Goal: Task Accomplishment & Management: Use online tool/utility

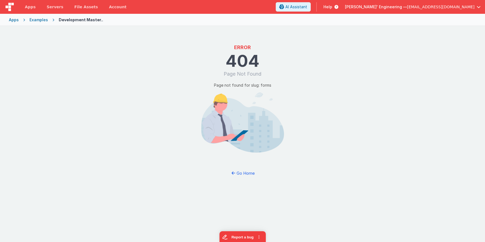
click at [17, 21] on div "Apps" at bounding box center [14, 20] width 10 height 6
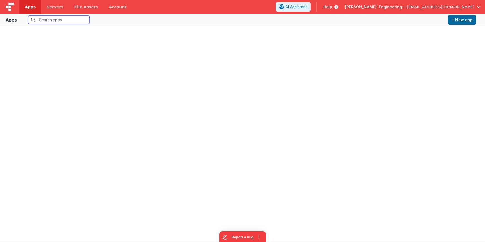
click at [55, 18] on input "text" at bounding box center [59, 20] width 62 height 8
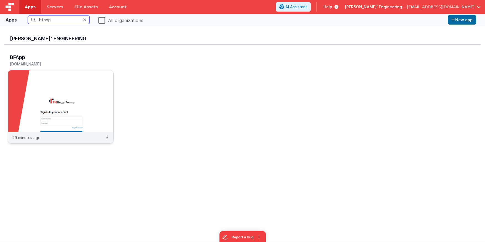
type input "bfapp"
click at [59, 122] on img at bounding box center [60, 101] width 105 height 62
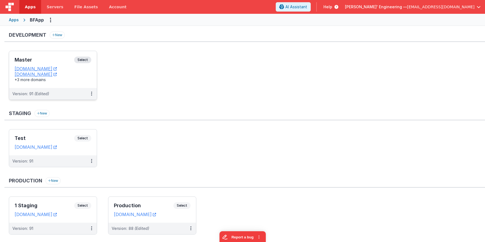
click at [86, 57] on span "Select" at bounding box center [82, 59] width 17 height 7
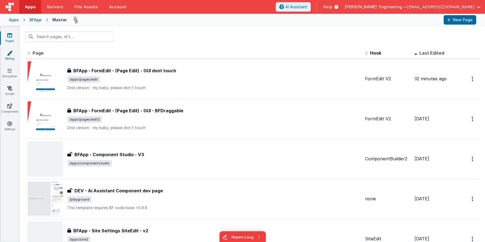
click at [9, 54] on icon at bounding box center [10, 53] width 6 height 6
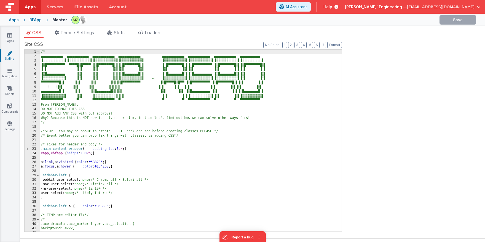
drag, startPoint x: 10, startPoint y: 54, endPoint x: 37, endPoint y: 49, distance: 26.6
click at [10, 54] on icon at bounding box center [10, 53] width 6 height 6
drag, startPoint x: 75, startPoint y: 30, endPoint x: 79, endPoint y: 30, distance: 4.1
click at [75, 30] on span "Theme Settings" at bounding box center [77, 33] width 34 height 6
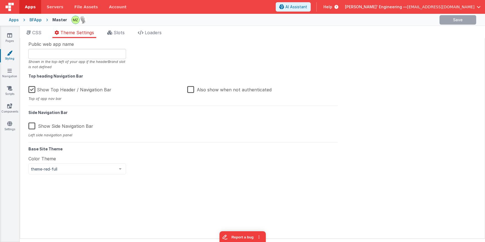
click at [133, 32] on ul "CSS Theme Settings Slots Loaders" at bounding box center [252, 33] width 465 height 9
click at [117, 31] on span "Slots" at bounding box center [119, 33] width 11 height 6
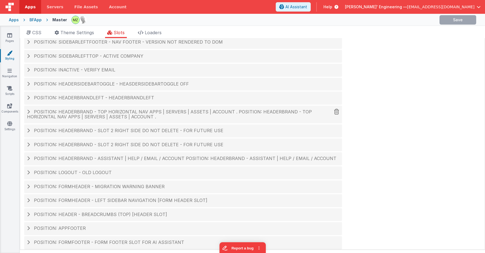
scroll to position [18, 0]
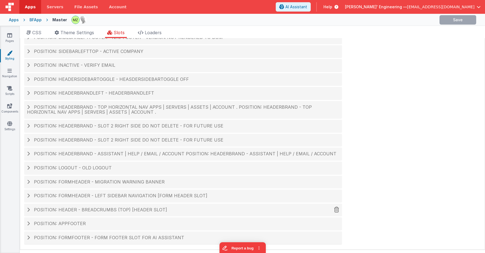
click at [167, 208] on h4 "Position: header - breadcrumbs (top) [header slot]" at bounding box center [183, 209] width 312 height 5
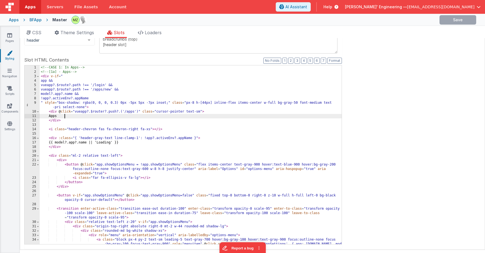
scroll to position [0, 0]
click at [117, 115] on div "<!-- CASE 1: In Apps --> <!-- [1a] - Apps --> < div v-if = " app && vueapp?.$ro…" at bounding box center [191, 163] width 302 height 196
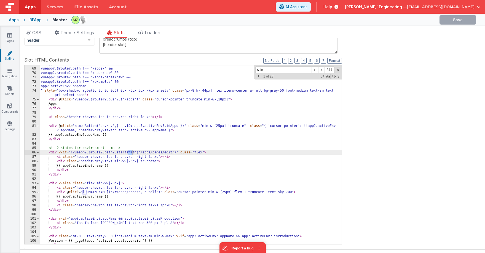
scroll to position [356, 0]
type input "wind"
click at [84, 192] on div "vueapp?.$route?.path !== '/apps' && vueapp?.$route?.path !== '/apps/' && vueapp…" at bounding box center [191, 155] width 302 height 187
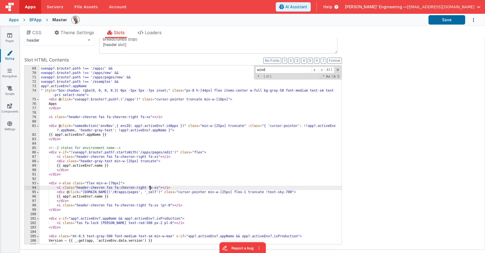
click at [150, 186] on div "vueapp?.$route?.path !== '/apps' && vueapp?.$route?.path !== '/apps/' && vueapp…" at bounding box center [191, 155] width 302 height 187
click at [130, 114] on div "vueapp?.$route?.path !== '/apps' && vueapp?.$route?.path !== '/apps/' && vueapp…" at bounding box center [191, 155] width 302 height 187
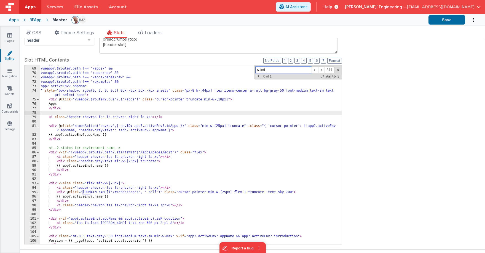
type input "n"
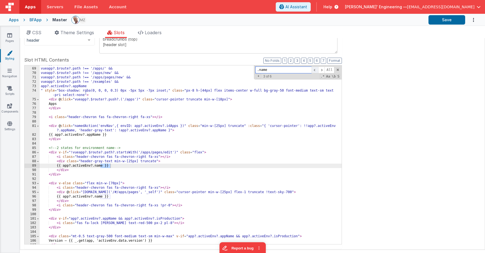
click at [314, 71] on span at bounding box center [314, 69] width 7 height 7
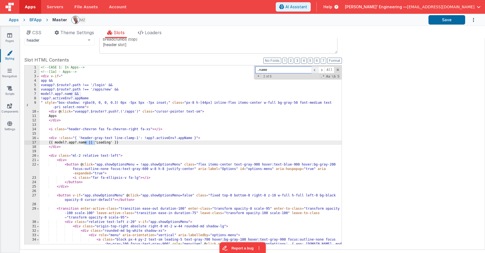
scroll to position [0, 0]
click at [314, 71] on span at bounding box center [314, 69] width 7 height 7
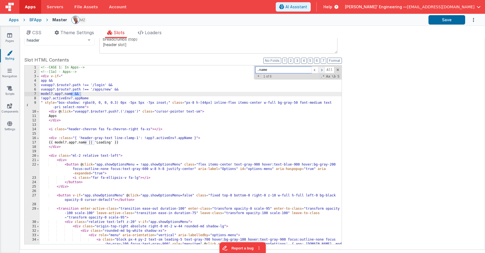
click at [323, 70] on span at bounding box center [321, 69] width 7 height 7
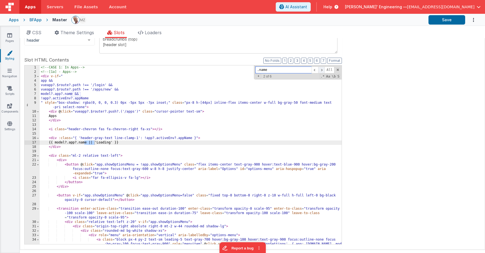
click at [323, 70] on span at bounding box center [321, 69] width 7 height 7
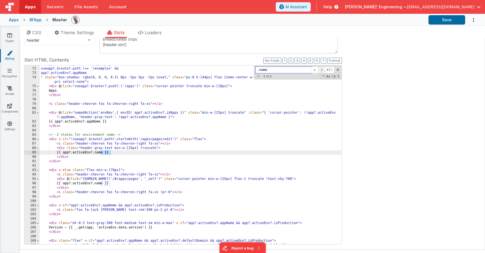
click at [323, 70] on span at bounding box center [321, 69] width 7 height 7
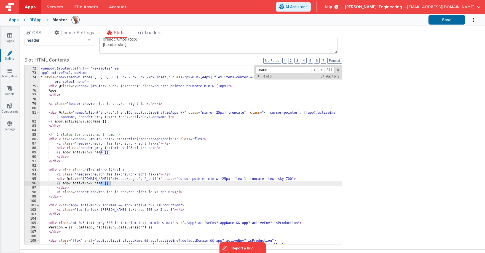
click at [187, 130] on div "vueapp?.$route?.path !== '/apps/pages/new' && vueapp?.$route?.path !== '/exampl…" at bounding box center [191, 155] width 302 height 187
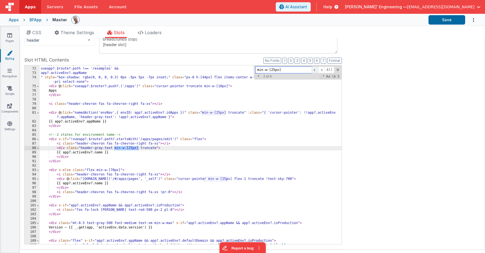
click at [314, 70] on span at bounding box center [314, 69] width 7 height 7
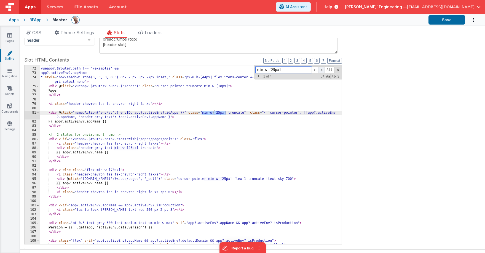
click at [320, 70] on span at bounding box center [321, 69] width 7 height 7
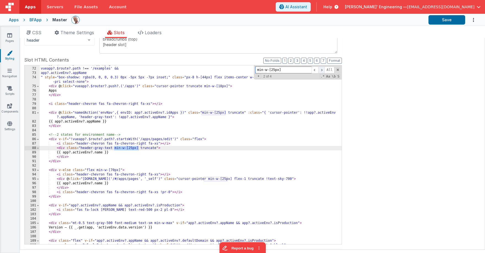
click at [320, 70] on span at bounding box center [321, 69] width 7 height 7
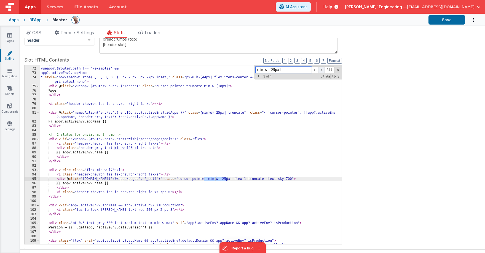
click at [320, 70] on span at bounding box center [321, 69] width 7 height 7
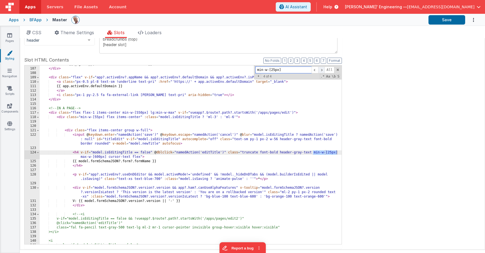
scroll to position [532, 0]
click at [314, 70] on span at bounding box center [314, 69] width 7 height 7
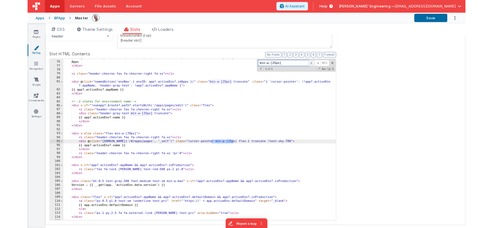
scroll to position [391, 0]
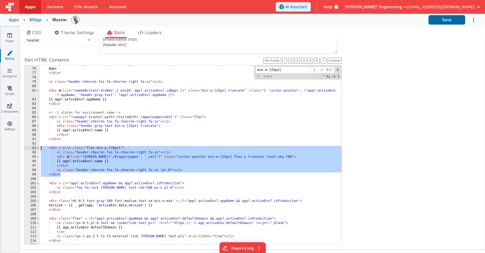
drag, startPoint x: 73, startPoint y: 176, endPoint x: 14, endPoint y: 148, distance: 65.2
click at [14, 148] on section "Pages Styling Navigation Scripts Components Settings CSS Theme Settings Slots L…" at bounding box center [242, 139] width 485 height 227
click at [94, 169] on div "< div @ click = "vueapp?.$router?.push?.('/apps')" class = "cursor-pointer trun…" at bounding box center [191, 154] width 302 height 179
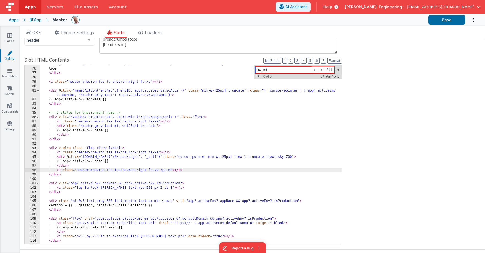
type input "xwind"
click at [440, 20] on button "Save" at bounding box center [446, 19] width 37 height 9
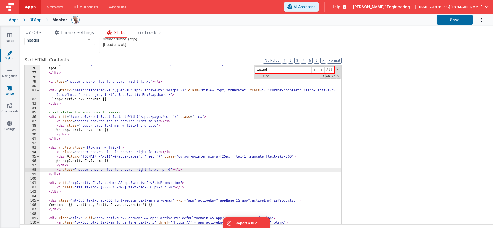
click at [10, 94] on link "Scripts" at bounding box center [10, 90] width 20 height 11
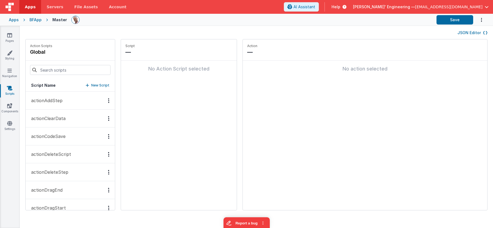
click at [477, 33] on button "JSON Editor" at bounding box center [472, 33] width 30 height 6
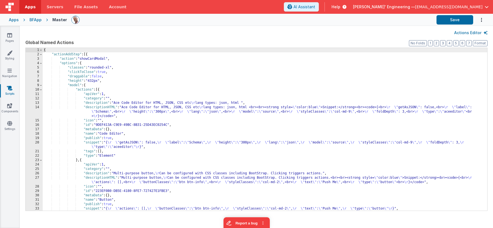
click at [395, 72] on div "{ "actionAddStep" : [{ "action" : "showCardModal" , "options" : { "classes" : "…" at bounding box center [265, 134] width 444 height 172
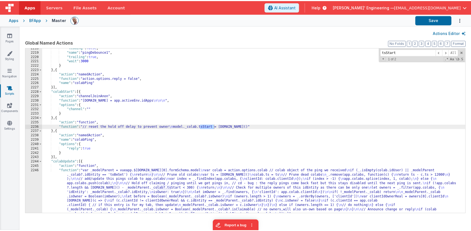
scroll to position [7136, 0]
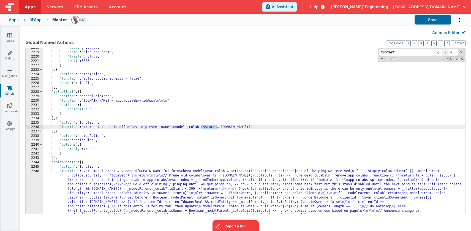
type input "tsStart"
click at [446, 53] on span at bounding box center [445, 52] width 7 height 7
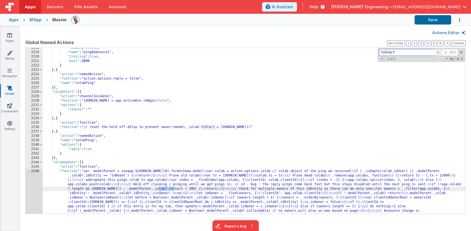
click at [438, 52] on span at bounding box center [439, 52] width 7 height 7
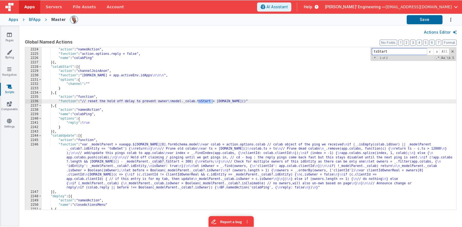
scroll to position [7150, 0]
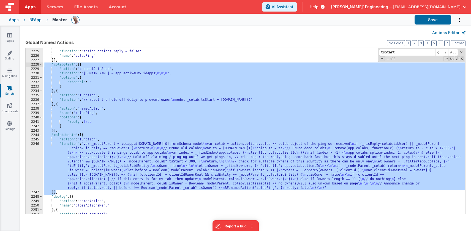
drag, startPoint x: 56, startPoint y: 194, endPoint x: 29, endPoint y: 66, distance: 130.4
click at [29, 66] on div "2224 2225 2226 2227 2228 2229 2230 2231 2232 2233 2234 2235 2236 2237 2238 2239…" at bounding box center [245, 131] width 441 height 166
drag, startPoint x: 329, startPoint y: 45, endPoint x: 327, endPoint y: 47, distance: 2.9
click at [329, 45] on label "Global Named Actions" at bounding box center [245, 42] width 441 height 7
click at [317, 73] on div ""action" : "namedAction" , "function" : "action.options.reply = false" , "name"…" at bounding box center [254, 132] width 423 height 175
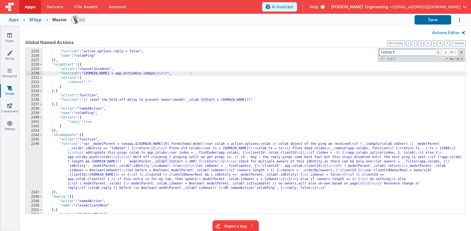
click at [440, 54] on span at bounding box center [439, 52] width 7 height 7
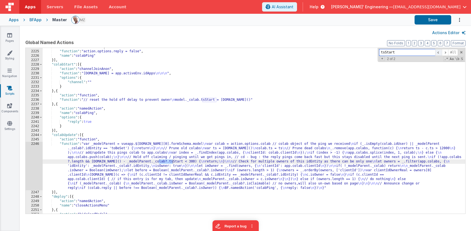
click at [438, 54] on span at bounding box center [439, 52] width 7 height 7
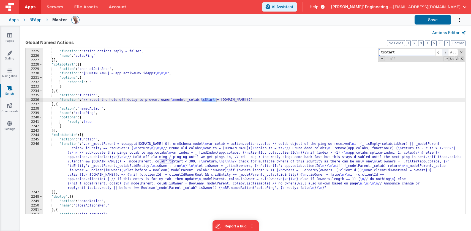
click at [445, 54] on span at bounding box center [445, 52] width 7 height 7
drag, startPoint x: 137, startPoint y: 99, endPoint x: 104, endPoint y: 101, distance: 32.8
click at [137, 99] on div ""action" : "namedAction" , "function" : "action.options.reply = false" , "name"…" at bounding box center [254, 132] width 423 height 175
click at [36, 101] on div "2236" at bounding box center [34, 100] width 17 height 4
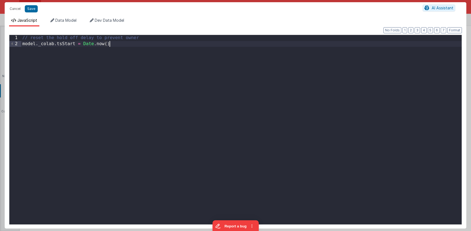
click at [151, 44] on div "// reset the hold off delay to prevent owner model . _colab . tsStart = Date . …" at bounding box center [241, 136] width 441 height 203
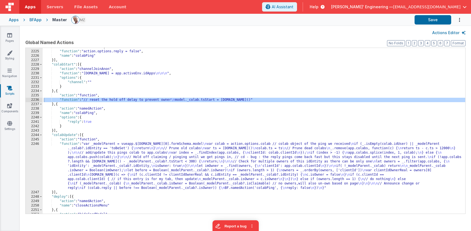
click at [37, 100] on div "2236" at bounding box center [34, 100] width 17 height 4
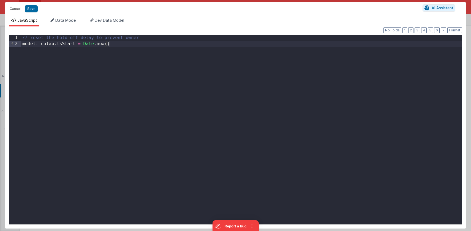
click at [160, 37] on div "// reset the hold off delay to prevent owner model . _colab . tsStart = Date . …" at bounding box center [241, 135] width 441 height 201
drag, startPoint x: 32, startPoint y: 9, endPoint x: 132, endPoint y: 47, distance: 106.7
click at [32, 9] on button "Save" at bounding box center [31, 8] width 13 height 7
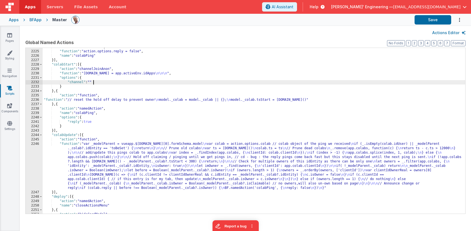
click at [414, 80] on div ""action" : "namedAction" , "function" : "action.options.reply = false" , "name"…" at bounding box center [254, 132] width 423 height 175
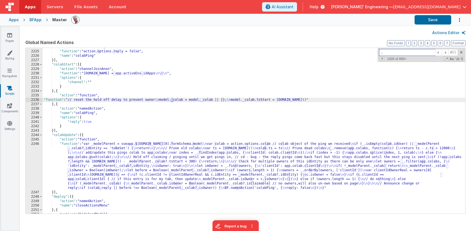
paste input "length"
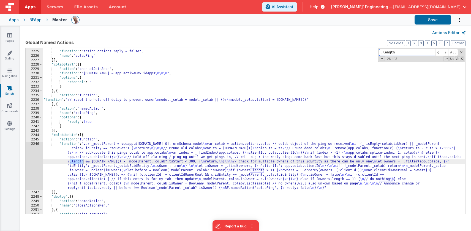
type input ".length"
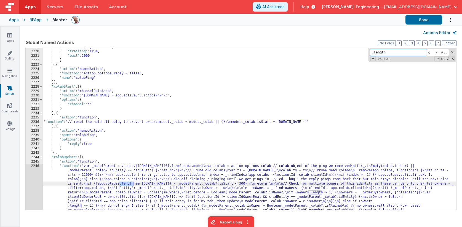
scroll to position [7142, 0]
click at [31, 19] on div "BFApp" at bounding box center [35, 20] width 12 height 6
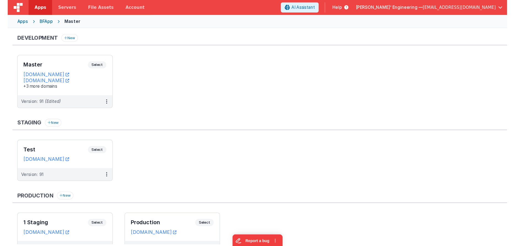
scroll to position [21, 0]
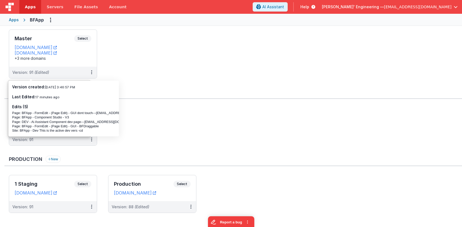
click at [151, 71] on ul "Master Select URLs appdev.fmbetterforms.com c9dev.bfoperations.com +3 more doma…" at bounding box center [235, 56] width 453 height 55
click at [161, 53] on ul "Master Select URLs appdev.fmbetterforms.com c9dev.bfoperations.com +3 more doma…" at bounding box center [235, 56] width 453 height 55
click at [138, 61] on ul "Master Select URLs appdev.fmbetterforms.com c9dev.bfoperations.com +3 more doma…" at bounding box center [235, 56] width 453 height 55
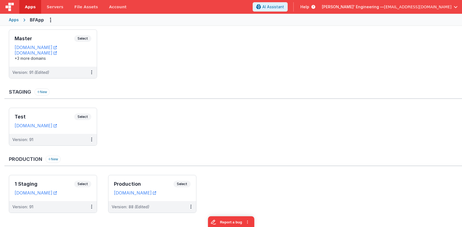
click at [171, 51] on ul "Master Select URLs appdev.fmbetterforms.com c9dev.bfoperations.com +3 more doma…" at bounding box center [235, 56] width 453 height 55
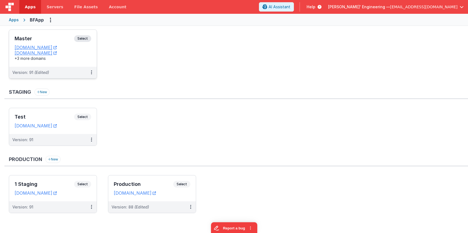
click at [51, 37] on h3 "Master" at bounding box center [45, 39] width 60 height 6
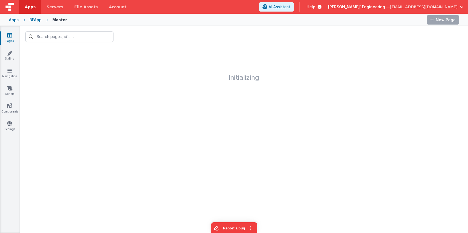
drag, startPoint x: 5, startPoint y: 37, endPoint x: 47, endPoint y: 35, distance: 41.7
click at [5, 37] on link "Pages" at bounding box center [10, 38] width 20 height 11
click at [52, 35] on input "text" at bounding box center [69, 36] width 88 height 10
click at [48, 37] on input "text" at bounding box center [69, 36] width 88 height 10
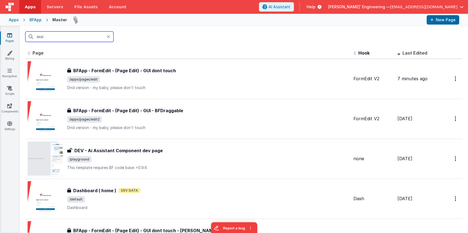
type input "assis"
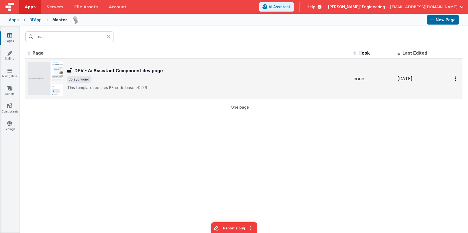
click at [117, 72] on h3 "DEV - Ai Assistant Component dev page" at bounding box center [118, 70] width 88 height 7
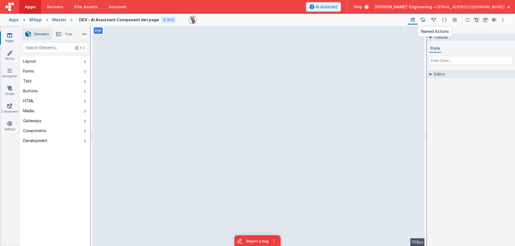
drag, startPoint x: 423, startPoint y: 21, endPoint x: 421, endPoint y: 23, distance: 2.9
click at [423, 21] on icon at bounding box center [423, 20] width 5 height 6
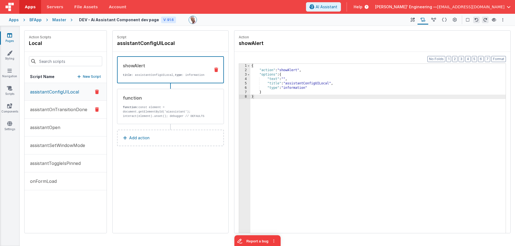
click at [72, 111] on p "assistantOnTransitionDone" at bounding box center [57, 109] width 61 height 7
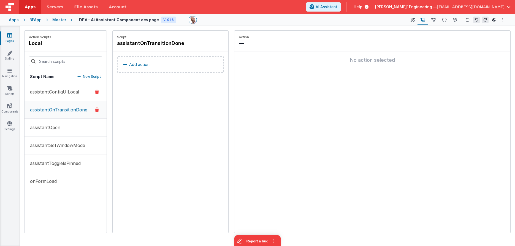
click at [74, 90] on p "assistantConfigUILocal" at bounding box center [53, 91] width 52 height 7
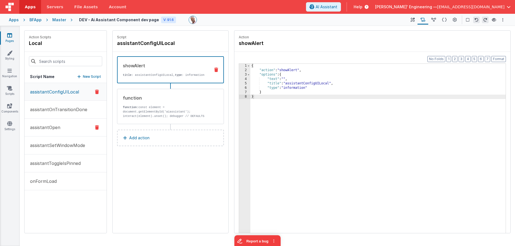
click at [62, 125] on button "assistantOpen" at bounding box center [66, 127] width 82 height 18
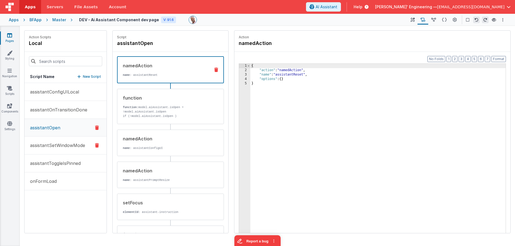
click at [60, 144] on p "assistantSetWindowMode" at bounding box center [56, 145] width 58 height 7
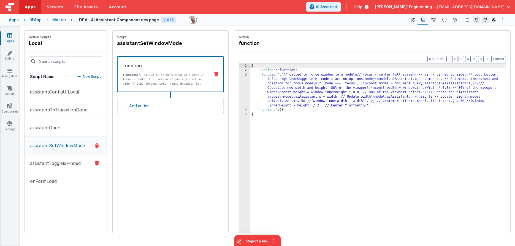
click at [71, 166] on p "assistantToggleIsPinned" at bounding box center [54, 163] width 54 height 7
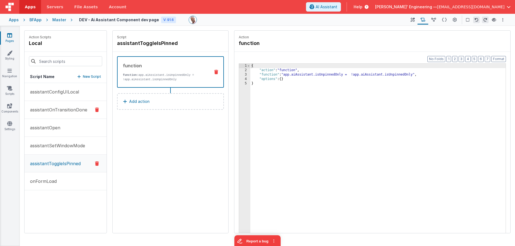
drag, startPoint x: 71, startPoint y: 108, endPoint x: 70, endPoint y: 104, distance: 4.5
click at [71, 108] on p "assistantOnTransitionDone" at bounding box center [57, 109] width 61 height 7
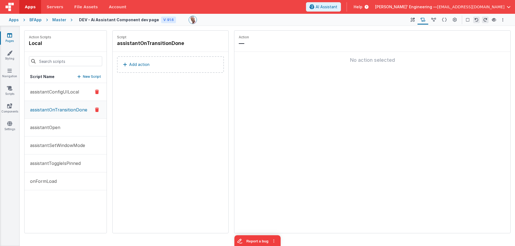
click at [70, 94] on p "assistantConfigUILocal" at bounding box center [53, 91] width 52 height 7
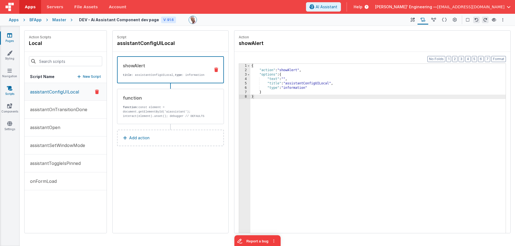
click at [4, 89] on link "Scripts" at bounding box center [10, 90] width 20 height 11
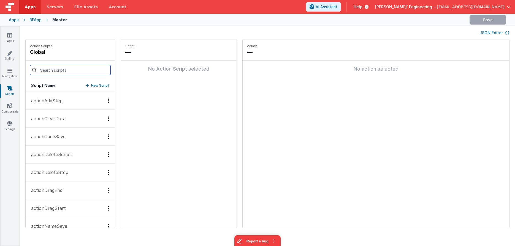
click at [45, 70] on input at bounding box center [70, 70] width 80 height 10
type input "ass"
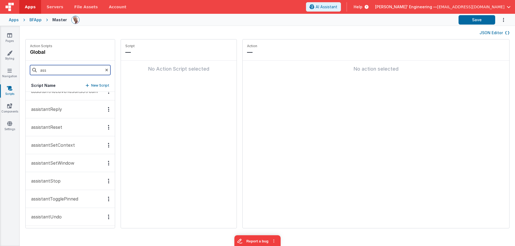
scroll to position [209, 0]
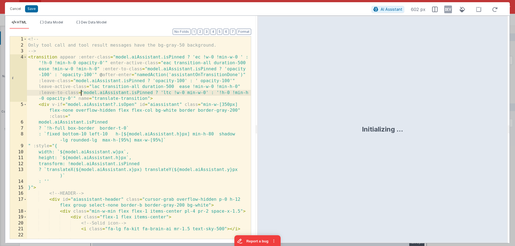
click at [82, 90] on div "<!-- Only tool call and tool result messages have the bg-gray-50 background. --…" at bounding box center [139, 146] width 224 height 220
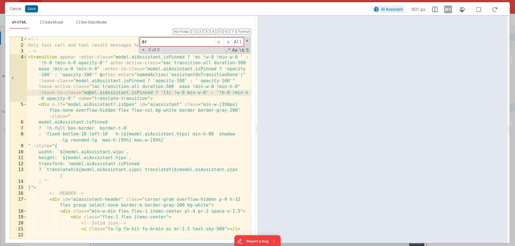
type input "dra"
type input "start"
drag, startPoint x: 13, startPoint y: 9, endPoint x: 20, endPoint y: 14, distance: 9.0
click at [13, 9] on button "Cancel" at bounding box center [15, 9] width 17 height 8
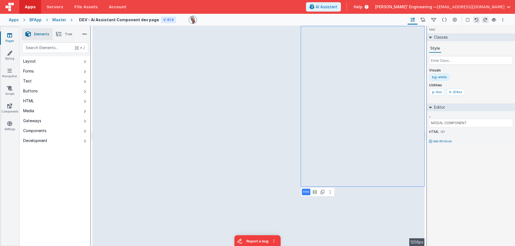
drag, startPoint x: 424, startPoint y: 18, endPoint x: 399, endPoint y: 27, distance: 27.2
click at [424, 18] on icon at bounding box center [423, 20] width 5 height 6
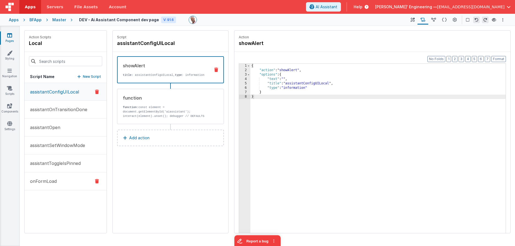
click at [69, 182] on button "onFormLoad" at bounding box center [66, 181] width 82 height 18
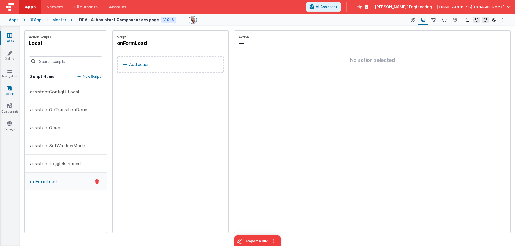
click at [9, 87] on icon at bounding box center [10, 88] width 6 height 6
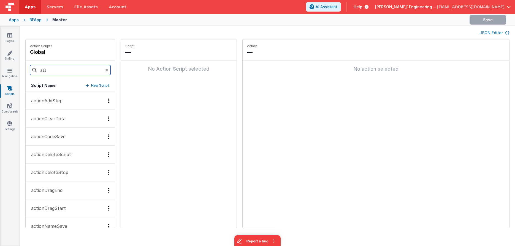
click at [58, 68] on input "ass" at bounding box center [70, 70] width 80 height 10
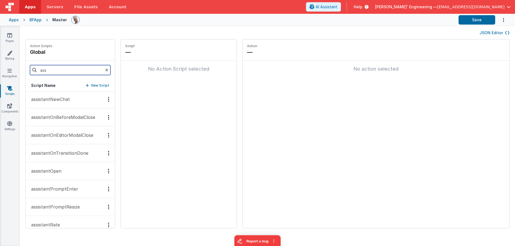
scroll to position [55, 0]
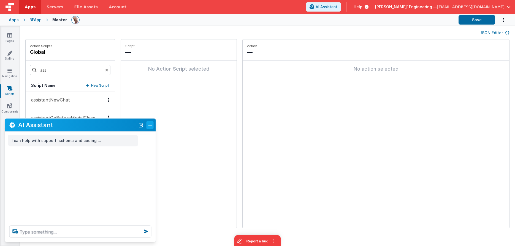
click at [150, 127] on button "Close" at bounding box center [150, 125] width 7 height 8
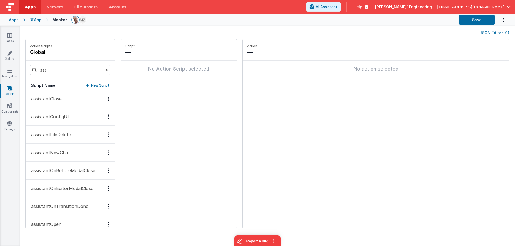
scroll to position [0, 0]
click at [71, 156] on button "assistantNewChat" at bounding box center [70, 154] width 89 height 18
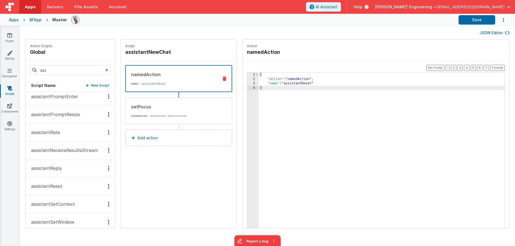
click at [64, 182] on button "assistantReset" at bounding box center [70, 186] width 89 height 18
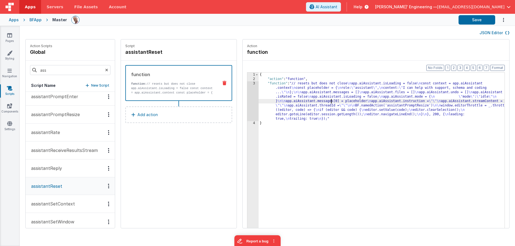
drag, startPoint x: 324, startPoint y: 102, endPoint x: 287, endPoint y: 99, distance: 36.2
click at [324, 102] on div "{ "action" : "function" , "function" : "// resets but does not close \n app.aiA…" at bounding box center [386, 162] width 255 height 181
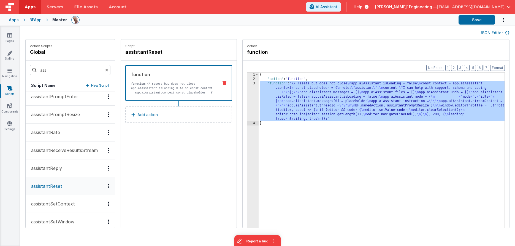
click at [247, 95] on div "3" at bounding box center [252, 101] width 11 height 40
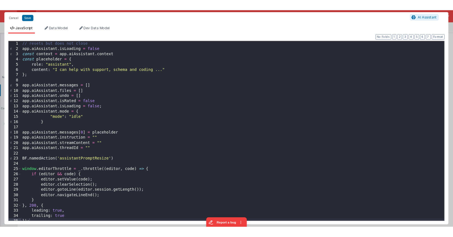
scroll to position [3, 0]
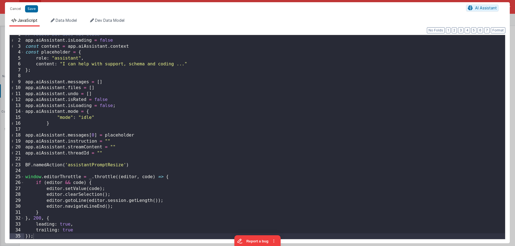
click at [63, 177] on div "// resets but does not close app . aiAssistant . isLoading = false const contex…" at bounding box center [264, 140] width 481 height 216
click at [23, 177] on span at bounding box center [22, 177] width 3 height 6
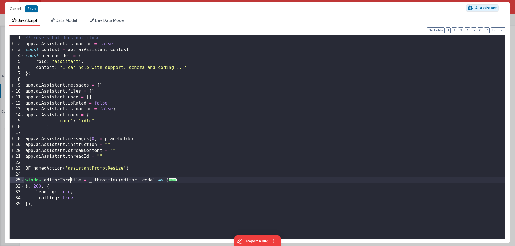
click at [71, 180] on div "// resets but does not close app . aiAssistant . isLoading = false const contex…" at bounding box center [264, 143] width 481 height 216
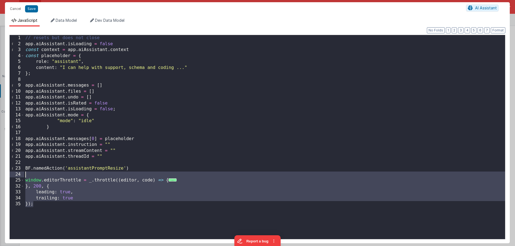
drag, startPoint x: 36, startPoint y: 201, endPoint x: 14, endPoint y: 175, distance: 35.0
click at [14, 175] on div "1 2 3 4 5 6 7 8 9 10 11 12 13 14 15 16 17 18 19 20 21 22 23 24 25 32 33 34 35 /…" at bounding box center [257, 137] width 496 height 204
click at [148, 170] on div "// resets but does not close app . aiAssistant . isLoading = false const contex…" at bounding box center [264, 143] width 481 height 216
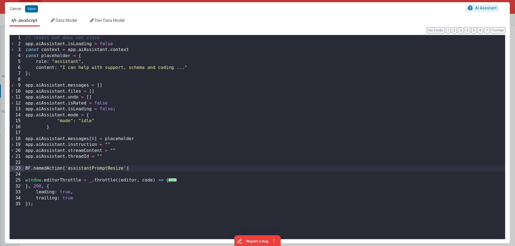
drag, startPoint x: 18, startPoint y: 7, endPoint x: 100, endPoint y: 47, distance: 91.7
click at [18, 7] on button "Cancel" at bounding box center [15, 9] width 17 height 8
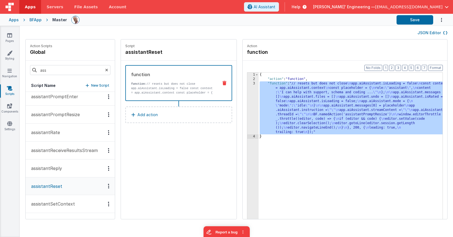
click at [12, 90] on icon at bounding box center [10, 88] width 6 height 6
drag, startPoint x: 32, startPoint y: 71, endPoint x: 22, endPoint y: 70, distance: 10.3
click at [22, 70] on div "Action Scripts global ass Script Name New Script assistantClose assistantConfig…" at bounding box center [236, 131] width 433 height 185
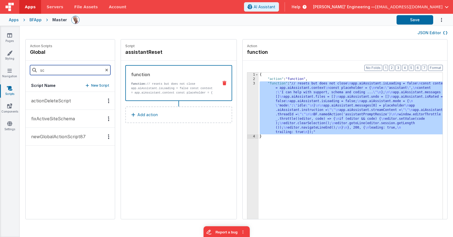
scroll to position [0, 0]
type input "scroll"
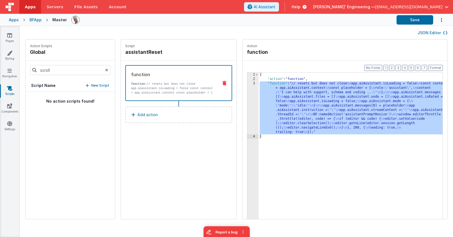
click at [442, 31] on button "JSON Editor" at bounding box center [433, 33] width 30 height 6
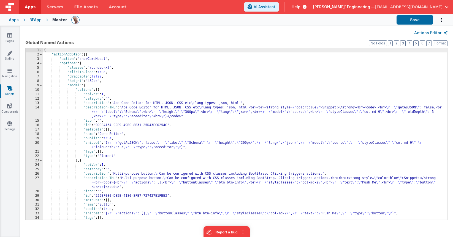
click at [360, 61] on div "{ "actionAddStep" : [{ "action" : "showCardModal" , "options" : { "classes" : "…" at bounding box center [245, 138] width 405 height 180
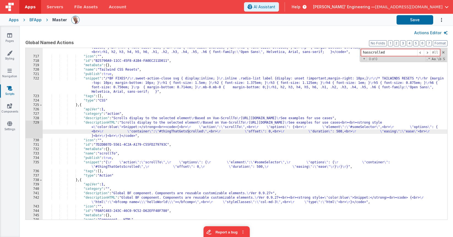
scroll to position [6148, 0]
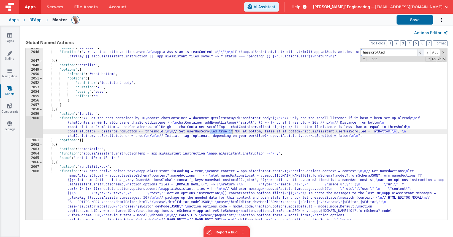
click at [421, 52] on span at bounding box center [420, 52] width 7 height 7
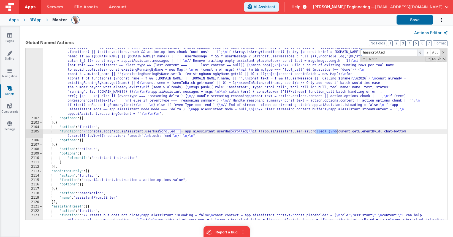
scroll to position [6783, 0]
click at [421, 52] on span at bounding box center [420, 52] width 7 height 7
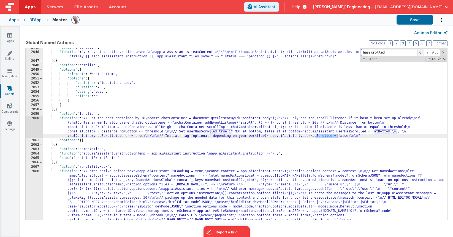
scroll to position [6148, 0]
click at [35, 123] on div "2060" at bounding box center [34, 127] width 17 height 22
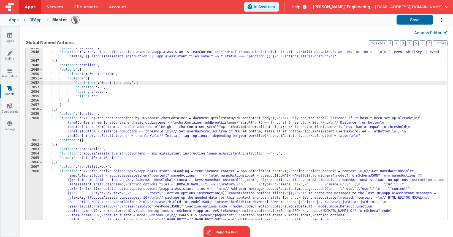
click at [150, 82] on div ""action" : "function" , "function" : "var event = action.options.event \n\n app…" at bounding box center [245, 177] width 405 height 264
paste input "app.aiAssistant.userHasScrolled:true"
type input "app.aiAssistant.userHasScrolled"
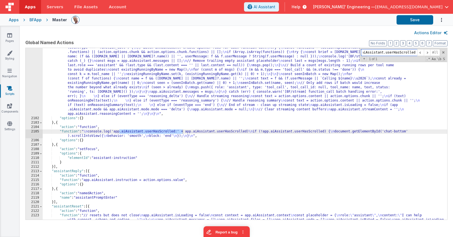
scroll to position [0, 9]
click at [32, 132] on div "2105" at bounding box center [34, 133] width 17 height 9
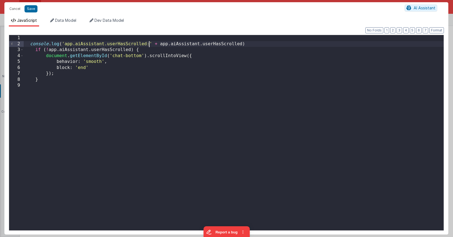
click at [149, 44] on div "console . log ( 'app.aiAssistant.userHasScrolled:' + app . aiAssistant . userHa…" at bounding box center [234, 138] width 420 height 207
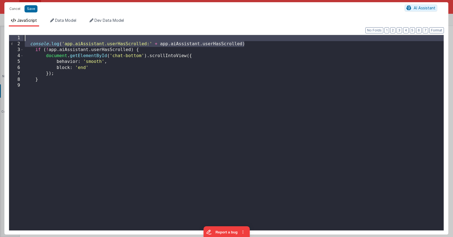
drag, startPoint x: 251, startPoint y: 44, endPoint x: 248, endPoint y: 33, distance: 11.0
click at [248, 33] on div "Format 7 6 5 4 3 2 1 No Folds 1 2 3 4 5 6 7 8 9 console . log ( 'app.aiAssistan…" at bounding box center [226, 130] width 435 height 199
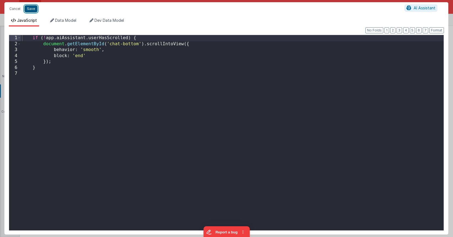
click at [28, 10] on button "Save" at bounding box center [31, 8] width 13 height 7
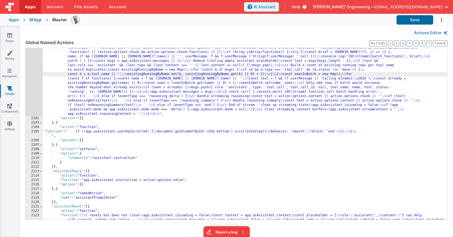
click at [9, 89] on icon at bounding box center [10, 88] width 6 height 6
click at [7, 73] on link "Navigation" at bounding box center [10, 73] width 20 height 11
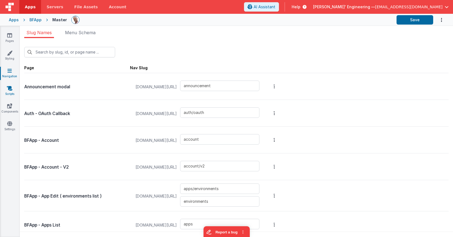
click at [8, 89] on icon at bounding box center [10, 88] width 6 height 6
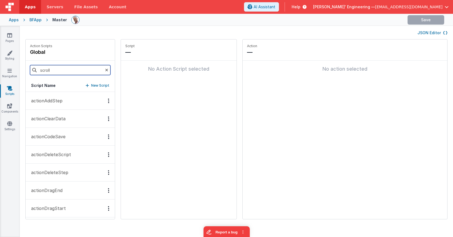
drag, startPoint x: 69, startPoint y: 70, endPoint x: 17, endPoint y: 63, distance: 53.0
click at [17, 63] on section "Pages Styling Navigation Scripts Components Settings JSON Editor Action Scripts…" at bounding box center [226, 131] width 453 height 211
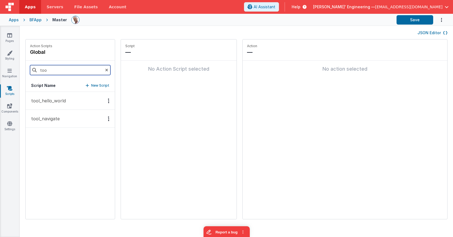
type input "tool"
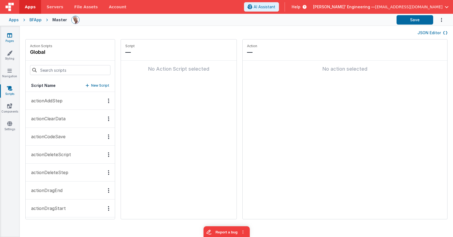
click at [12, 36] on link "Pages" at bounding box center [10, 38] width 20 height 11
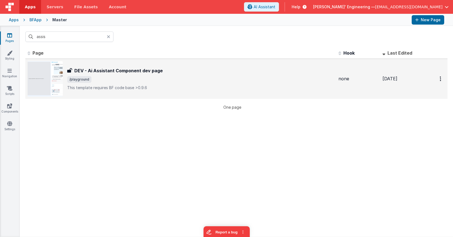
click at [134, 70] on h3 "DEV - Ai Assistant Component dev page" at bounding box center [118, 70] width 88 height 7
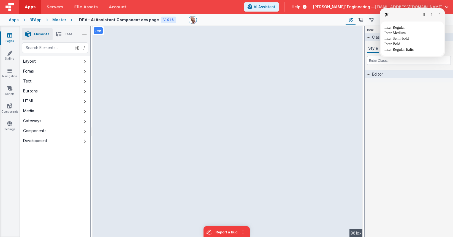
drag, startPoint x: 298, startPoint y: 69, endPoint x: 295, endPoint y: 64, distance: 5.2
click at [298, 69] on div "page --> 981px" at bounding box center [228, 131] width 270 height 211
click at [305, 52] on div "page --> 981px" at bounding box center [228, 131] width 270 height 211
click at [308, 50] on div "page --> 981px" at bounding box center [228, 131] width 270 height 211
drag, startPoint x: 439, startPoint y: 11, endPoint x: 440, endPoint y: 15, distance: 3.7
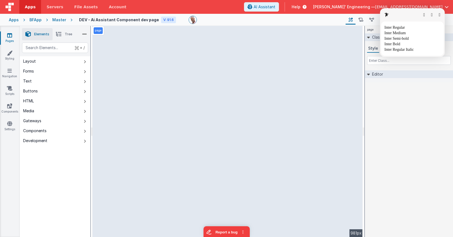
click at [439, 13] on button "button" at bounding box center [440, 15] width 2 height 4
